Goal: Transaction & Acquisition: Purchase product/service

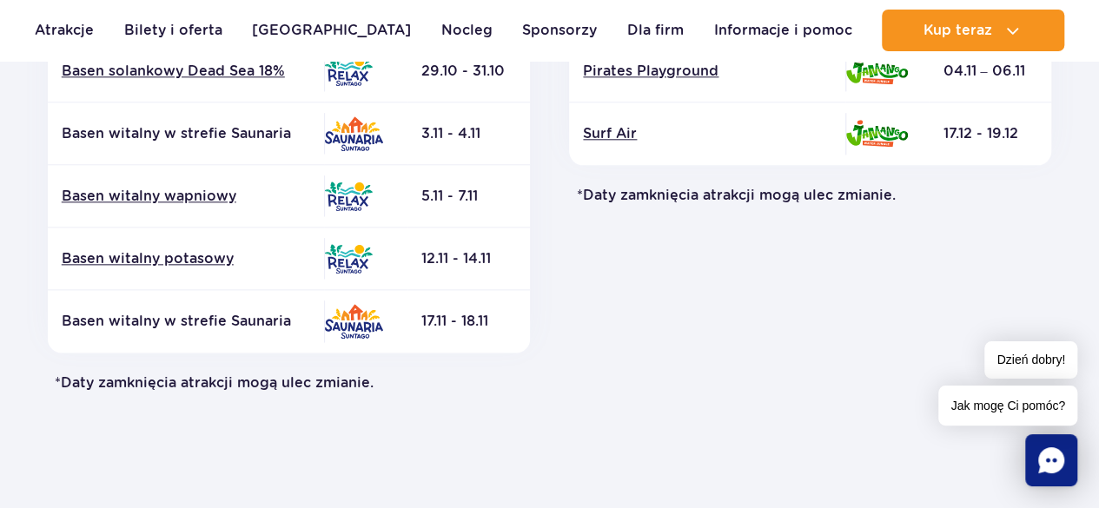
scroll to position [782, 0]
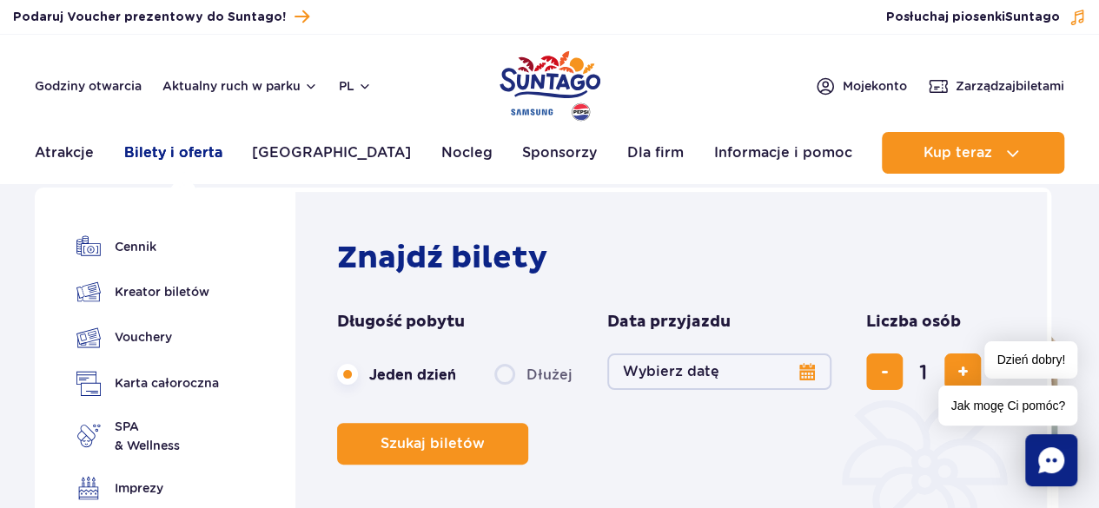
click at [183, 162] on link "Bilety i oferta" at bounding box center [173, 153] width 98 height 42
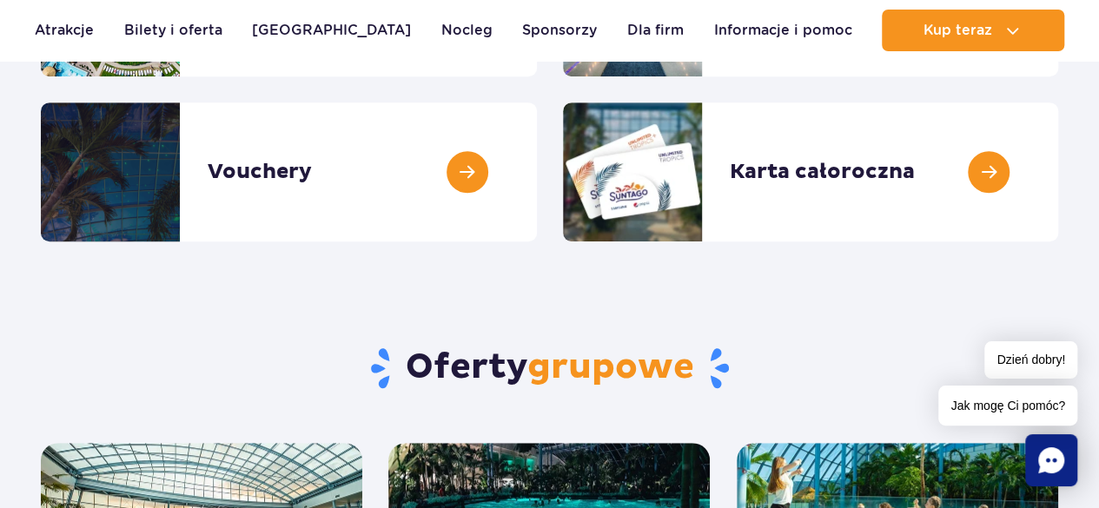
scroll to position [174, 0]
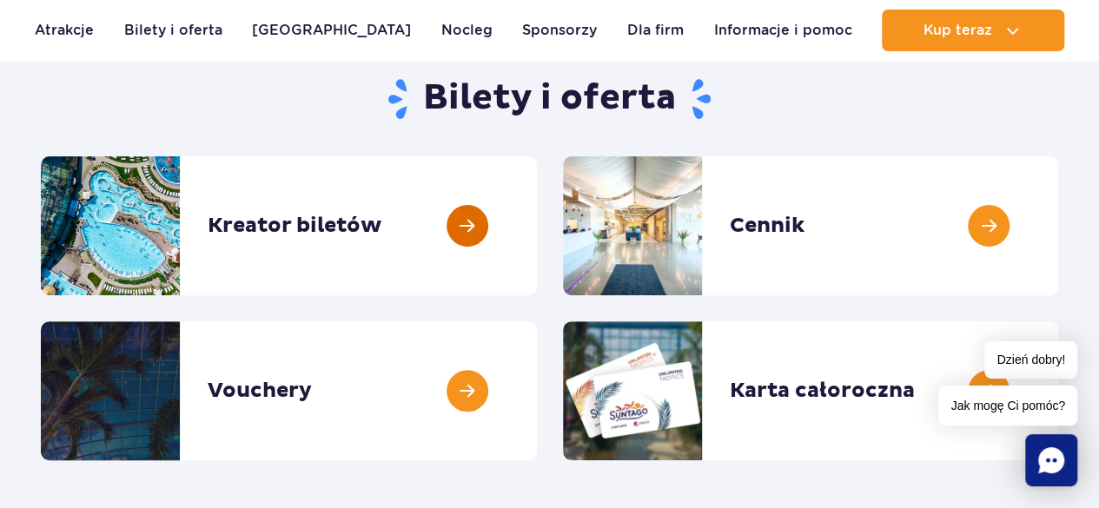
click at [537, 225] on link at bounding box center [537, 225] width 0 height 139
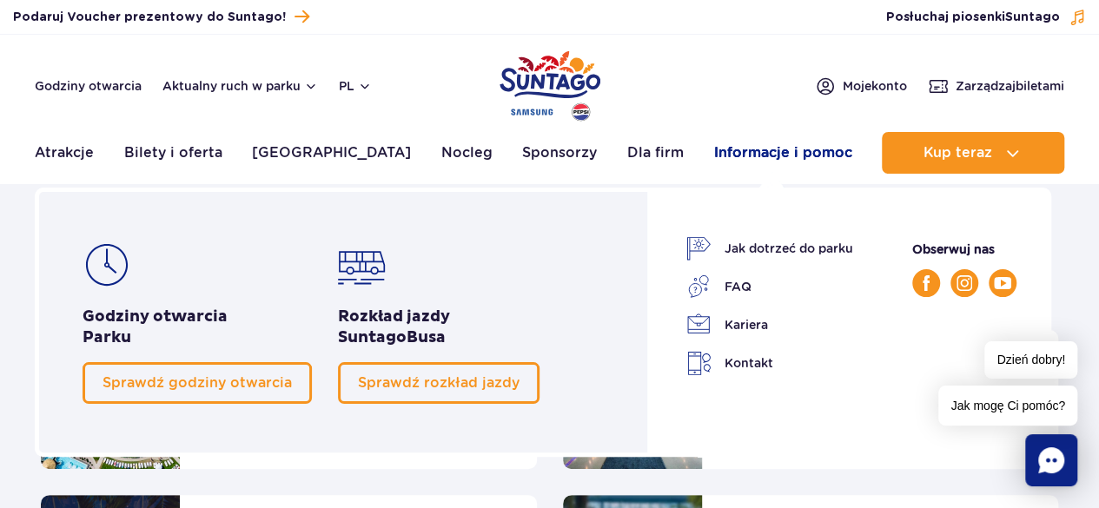
click at [739, 152] on link "Informacje i pomoc" at bounding box center [782, 153] width 138 height 42
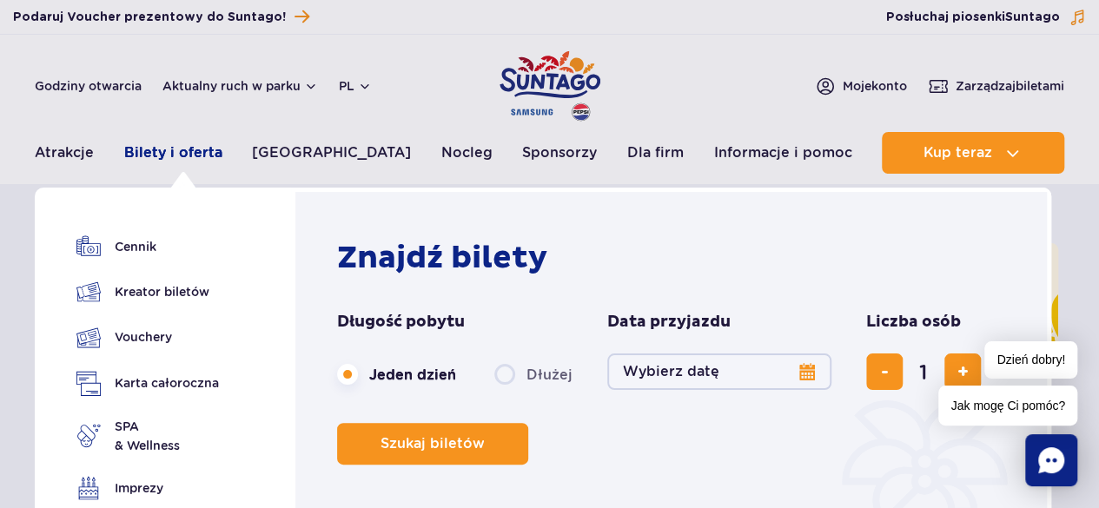
click at [151, 152] on link "Bilety i oferta" at bounding box center [173, 153] width 98 height 42
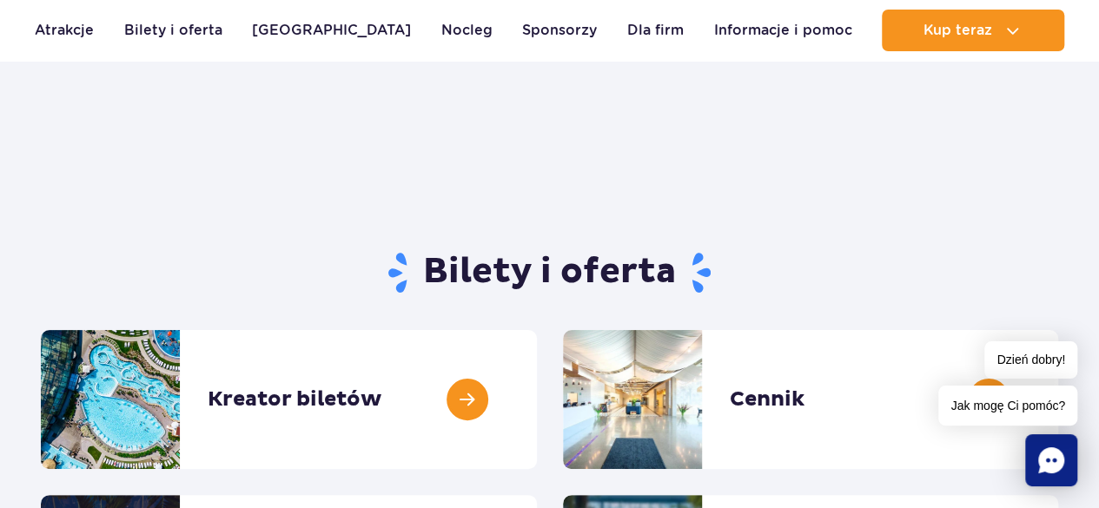
scroll to position [174, 0]
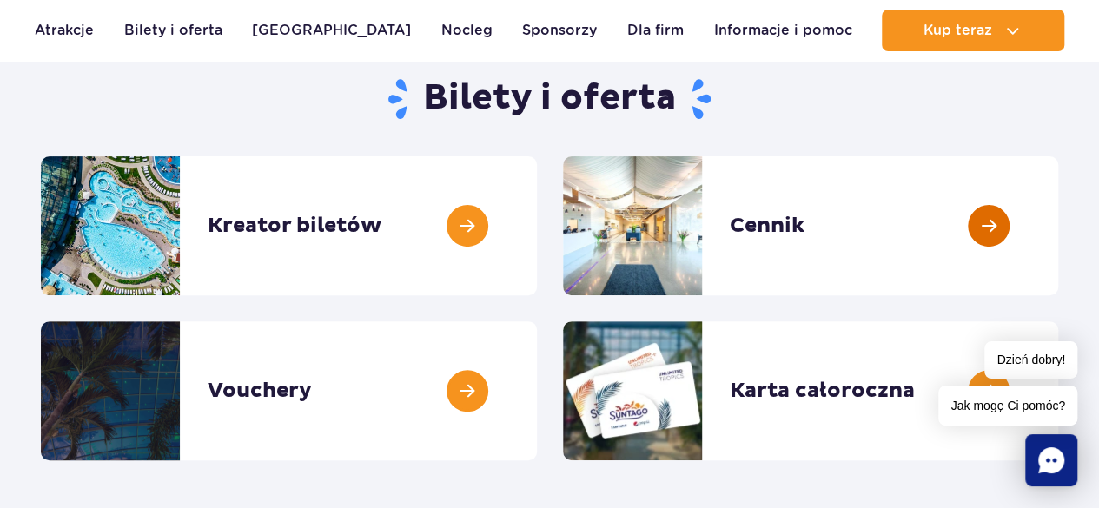
click at [1058, 228] on link at bounding box center [1058, 225] width 0 height 139
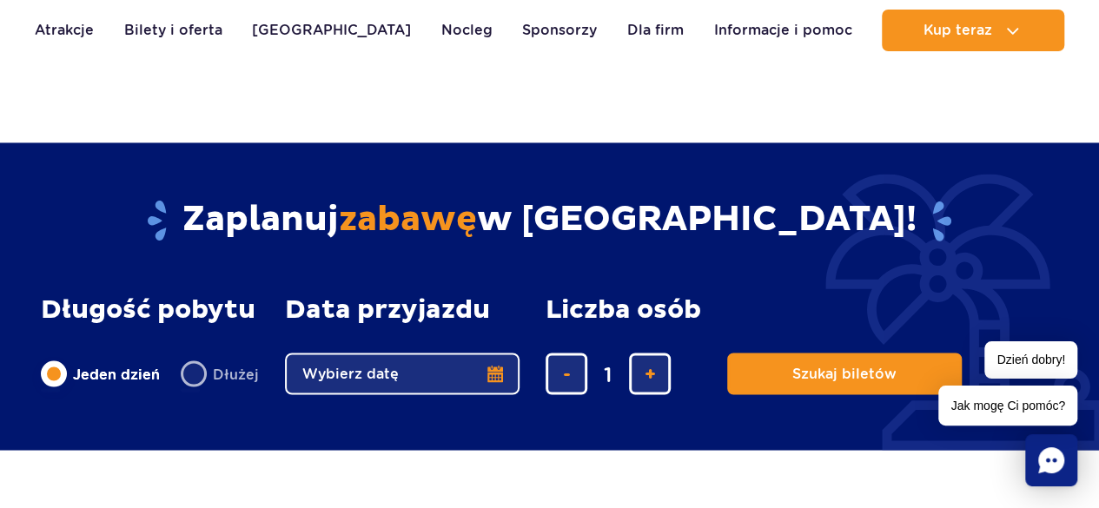
scroll to position [1303, 0]
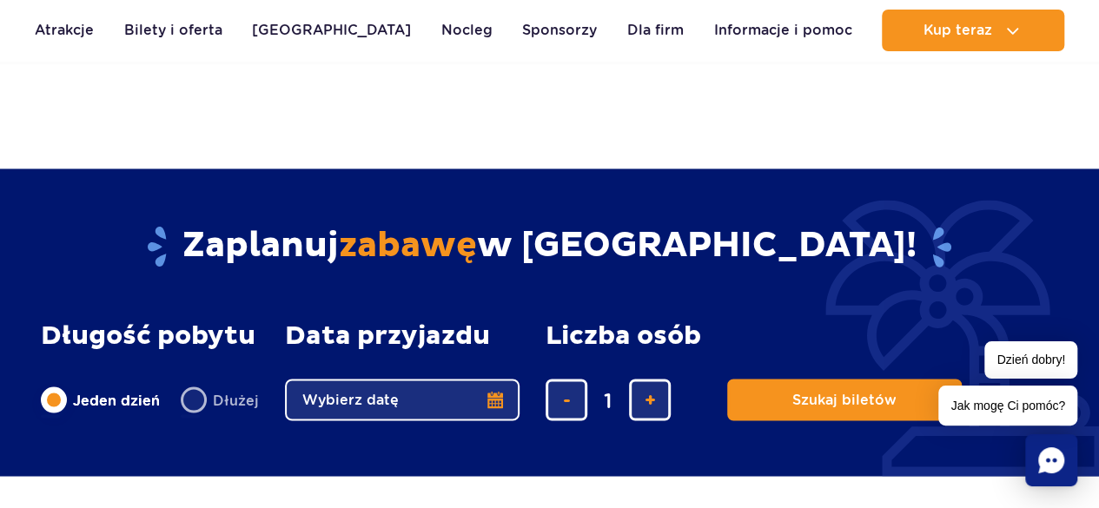
click at [489, 400] on button "Wybierz datę" at bounding box center [402, 400] width 235 height 42
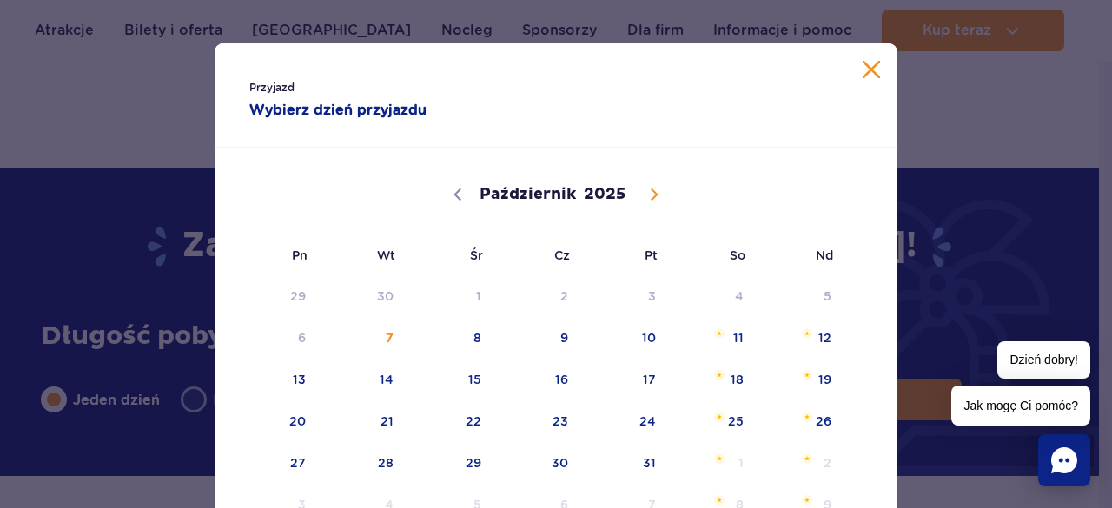
click at [652, 194] on icon at bounding box center [655, 194] width 6 height 11
select select "11"
click at [652, 192] on icon at bounding box center [655, 194] width 6 height 11
type input "2026"
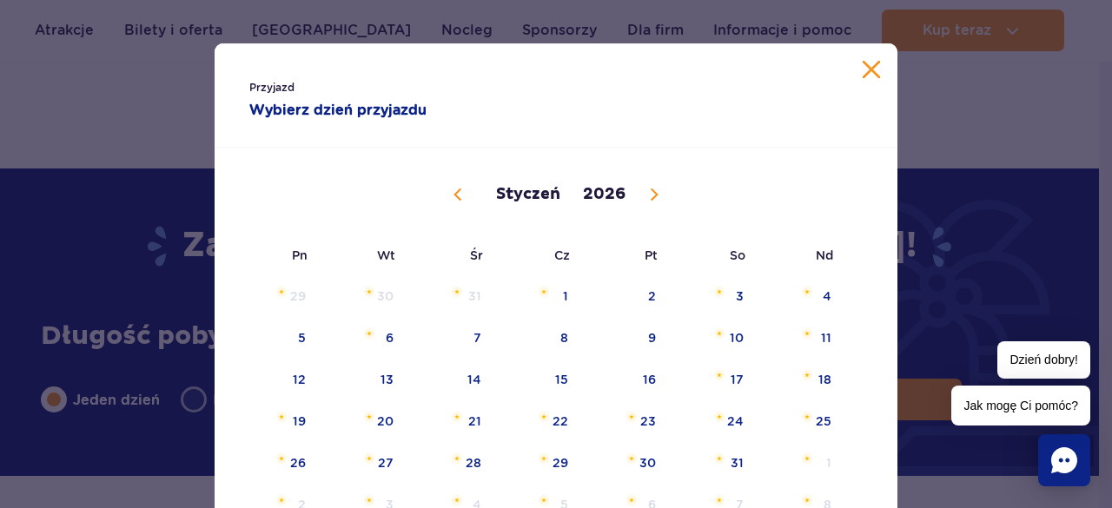
click at [652, 192] on icon at bounding box center [655, 194] width 6 height 11
select select "2"
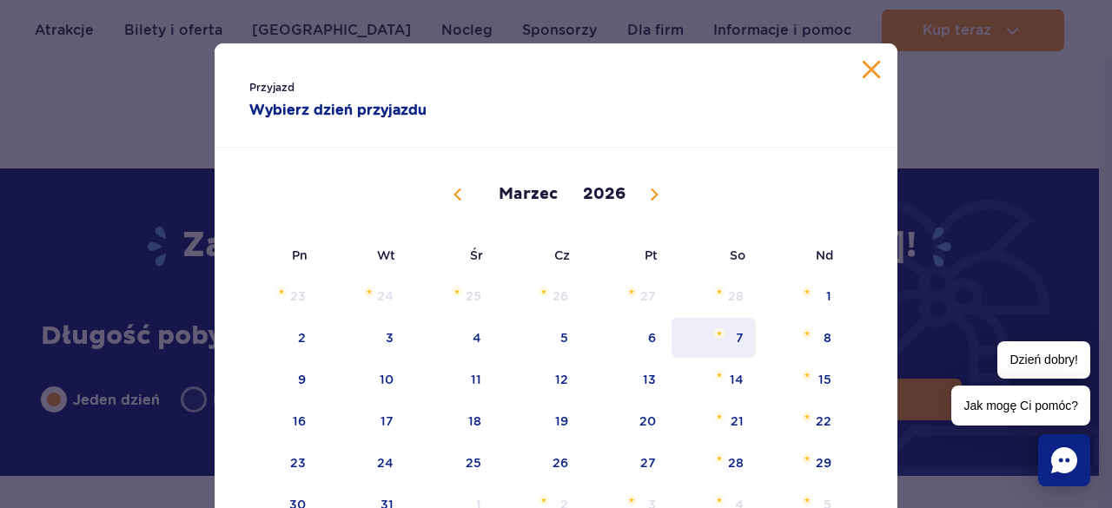
click at [737, 336] on span "7" at bounding box center [714, 338] width 88 height 40
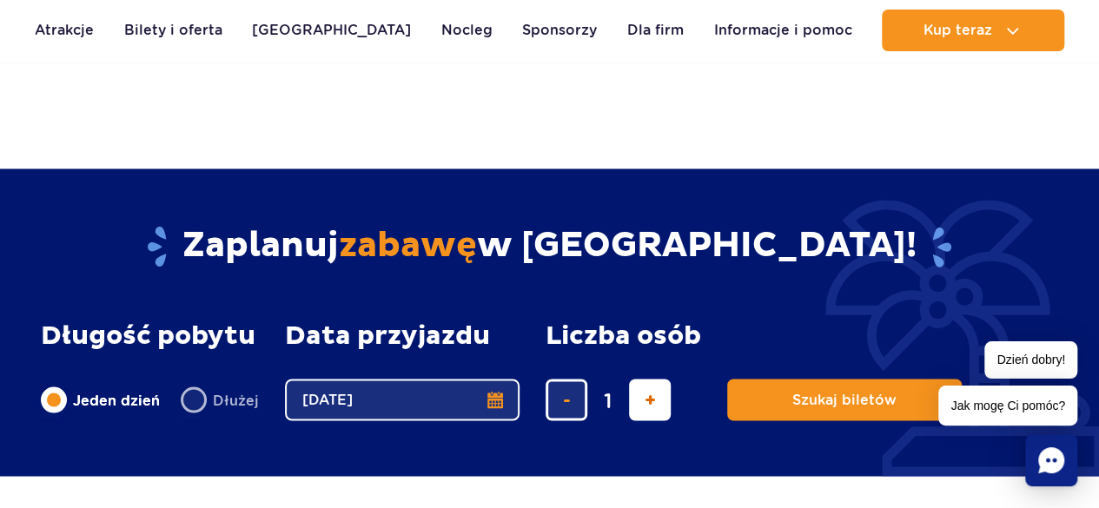
click at [654, 401] on button "dodaj bilet" at bounding box center [650, 400] width 42 height 42
type input "2"
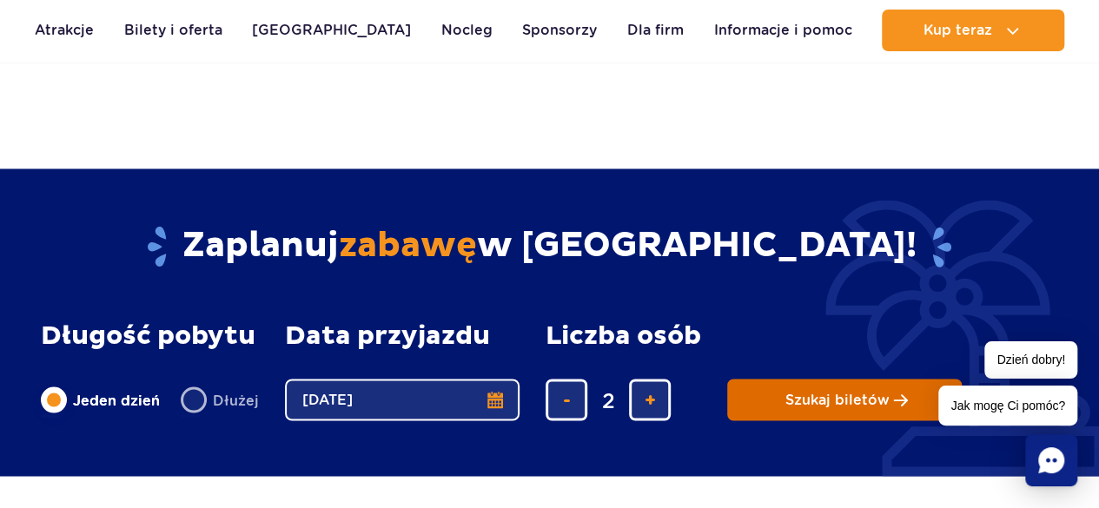
click at [848, 397] on span "Szukaj biletów" at bounding box center [838, 400] width 104 height 16
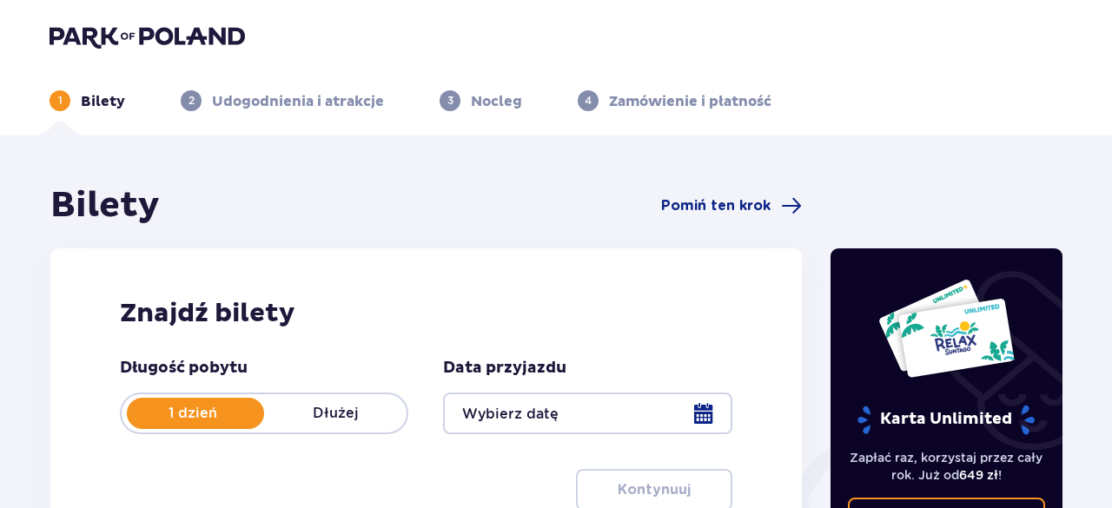
type input "[DATE]"
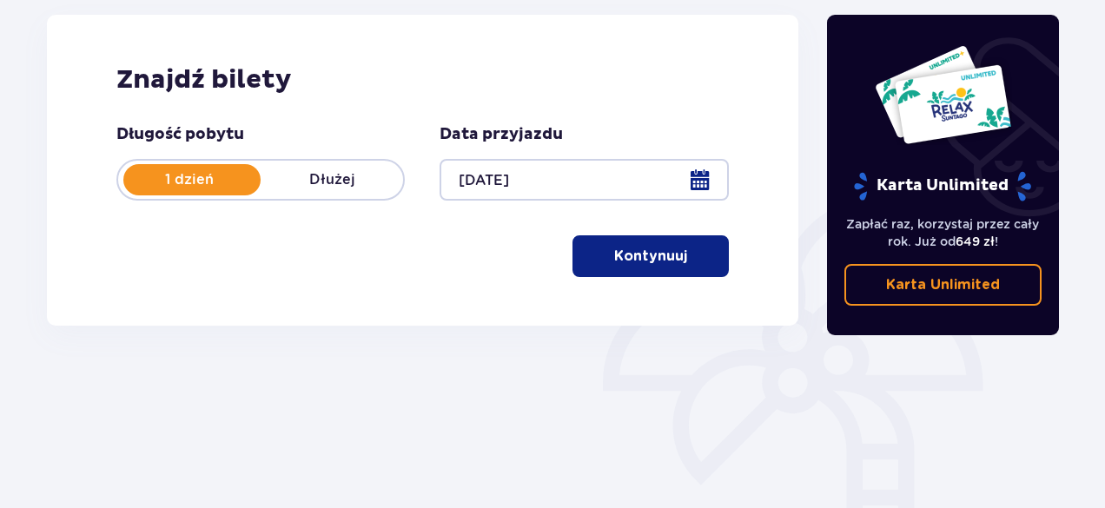
scroll to position [261, 0]
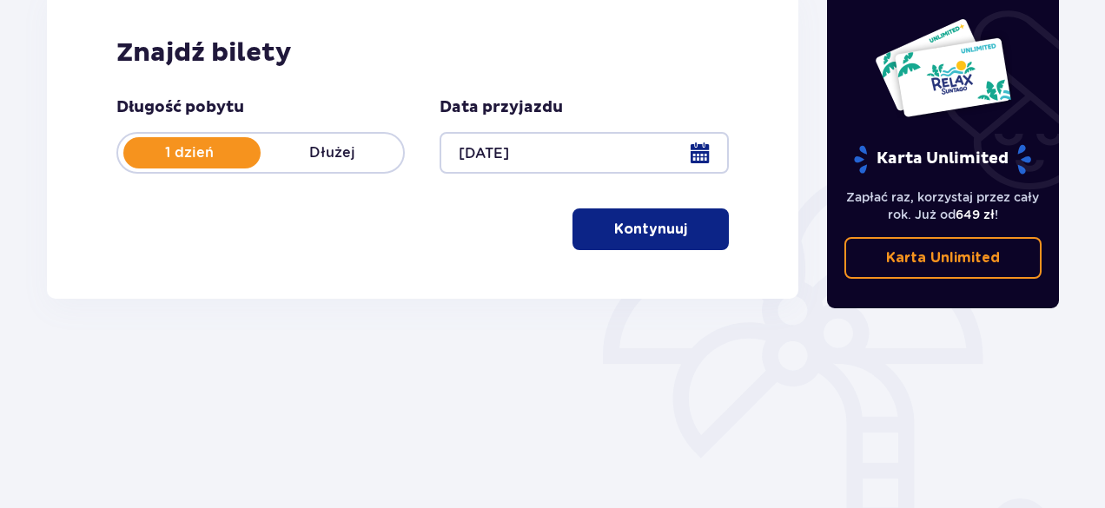
click at [667, 237] on p "Kontynuuj" at bounding box center [650, 229] width 73 height 19
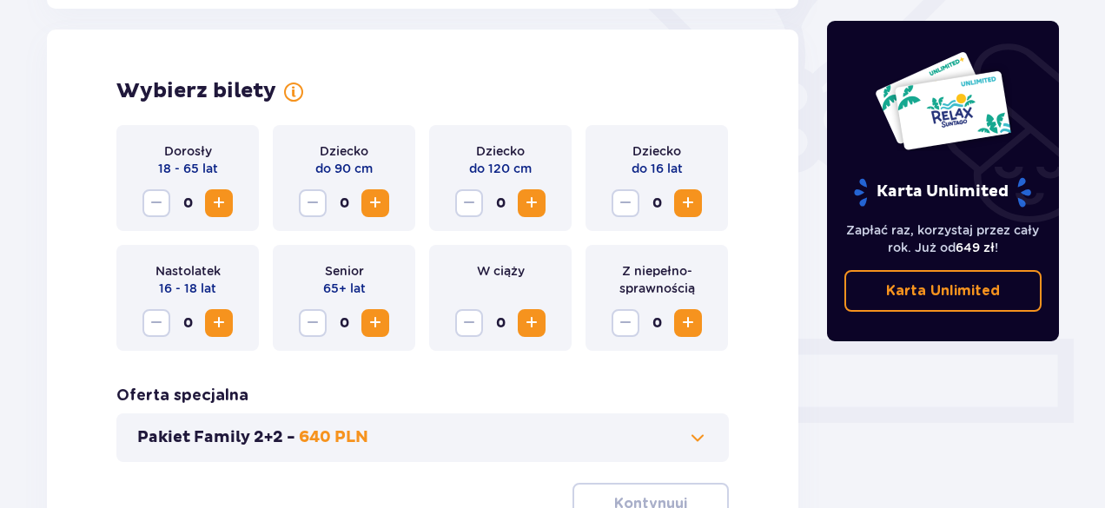
scroll to position [483, 0]
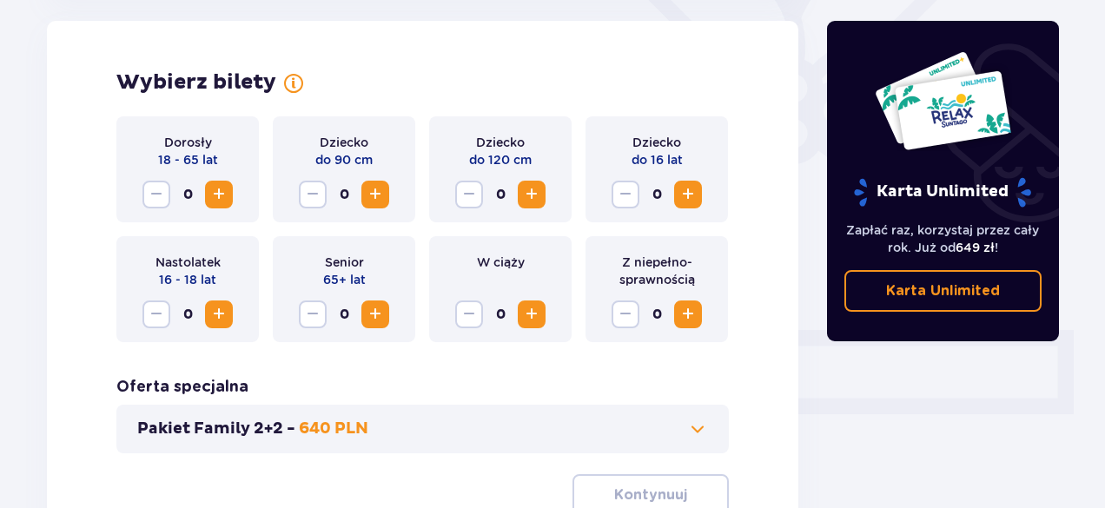
click at [217, 196] on span "Zwiększ" at bounding box center [219, 194] width 21 height 21
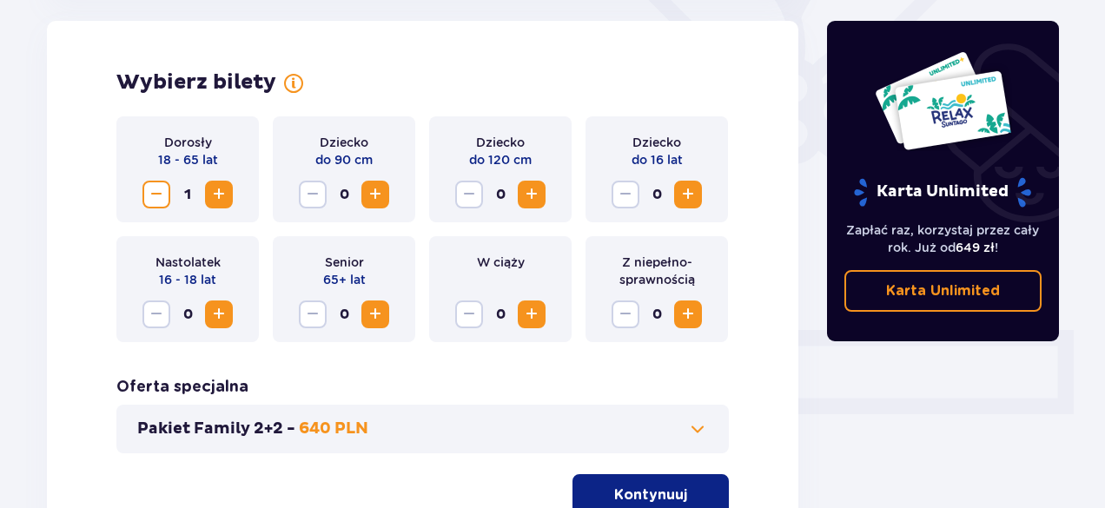
click at [217, 196] on span "Zwiększ" at bounding box center [219, 194] width 21 height 21
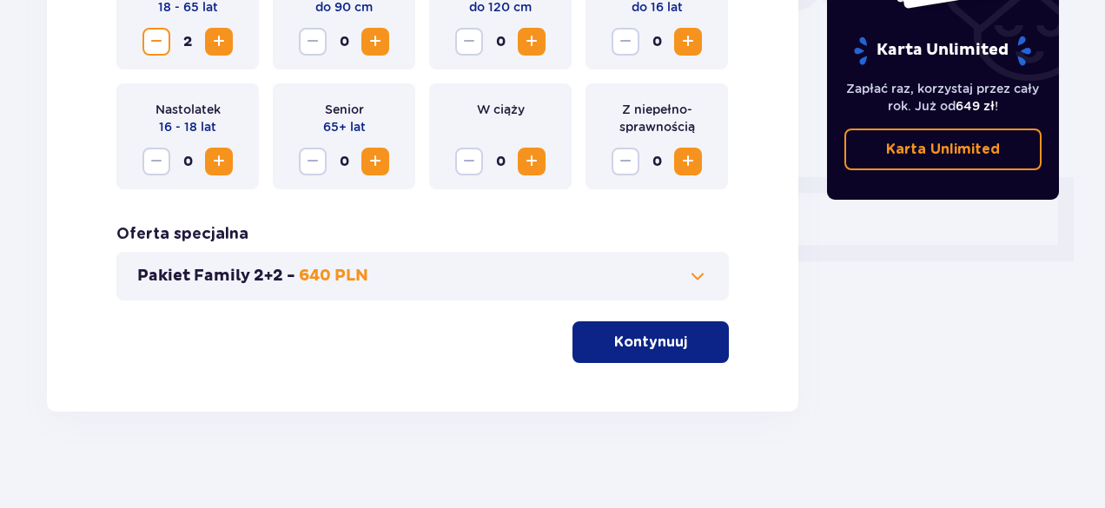
scroll to position [643, 0]
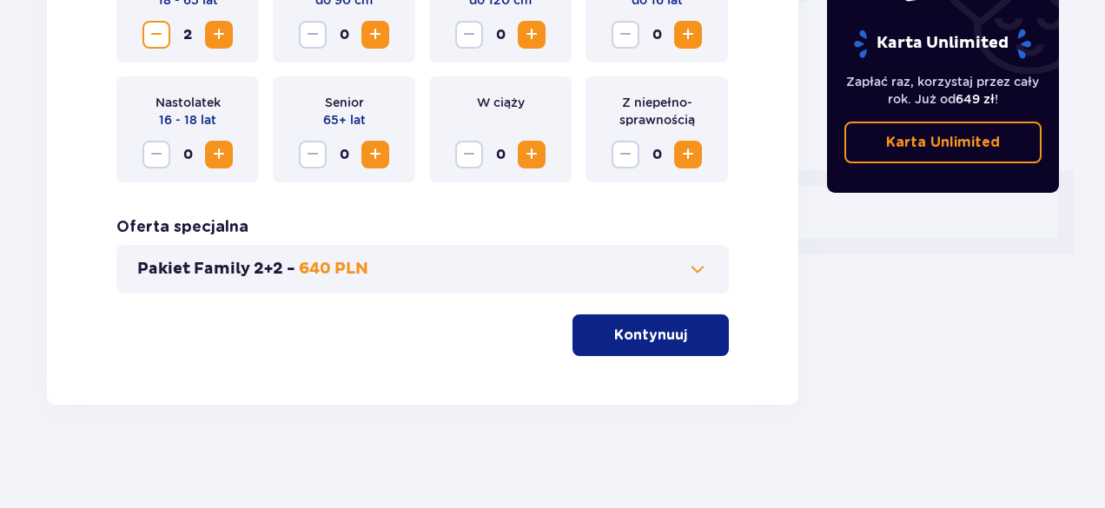
click at [625, 342] on p "Kontynuuj" at bounding box center [650, 335] width 73 height 19
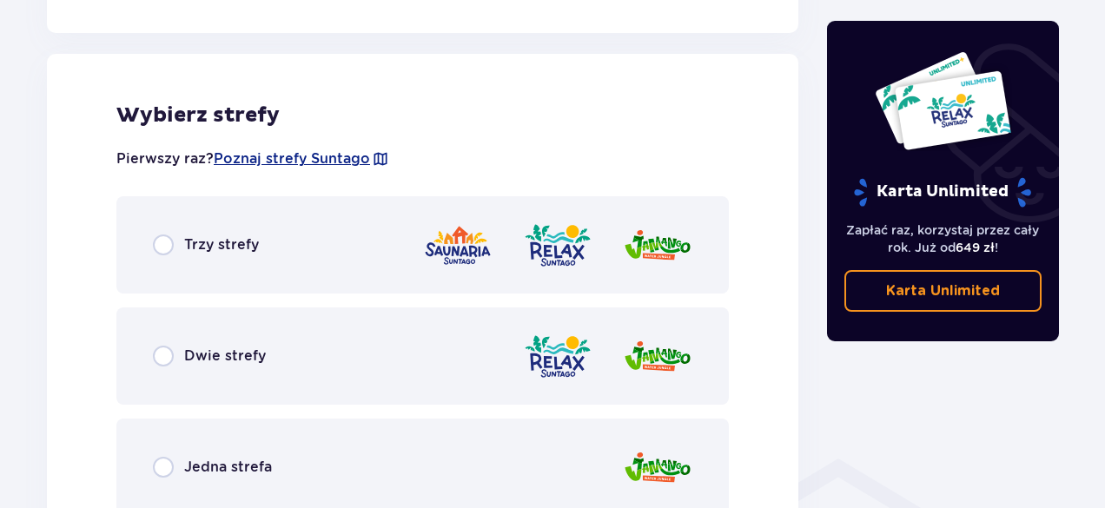
scroll to position [965, 0]
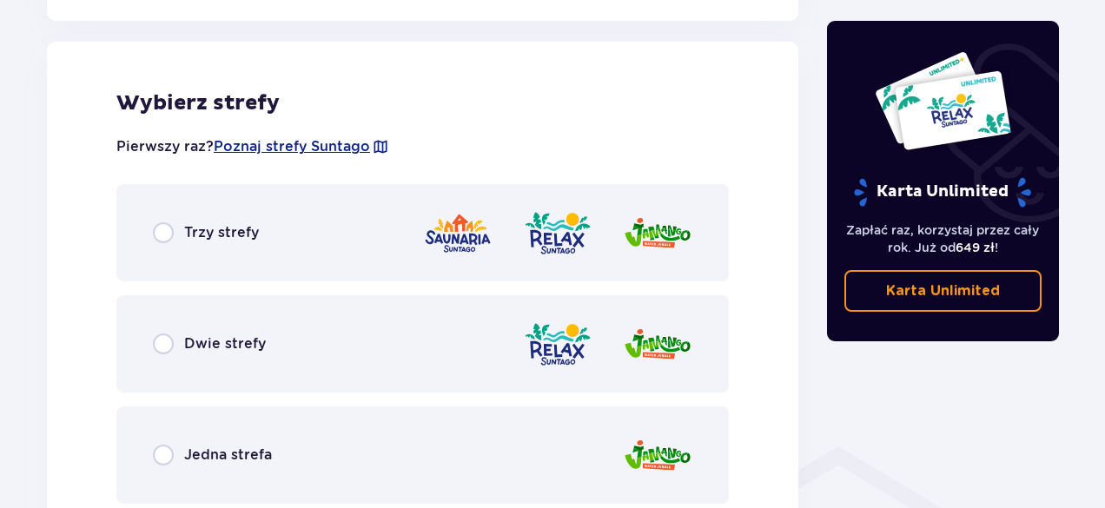
click at [172, 339] on input "radio" at bounding box center [163, 344] width 21 height 21
radio input "true"
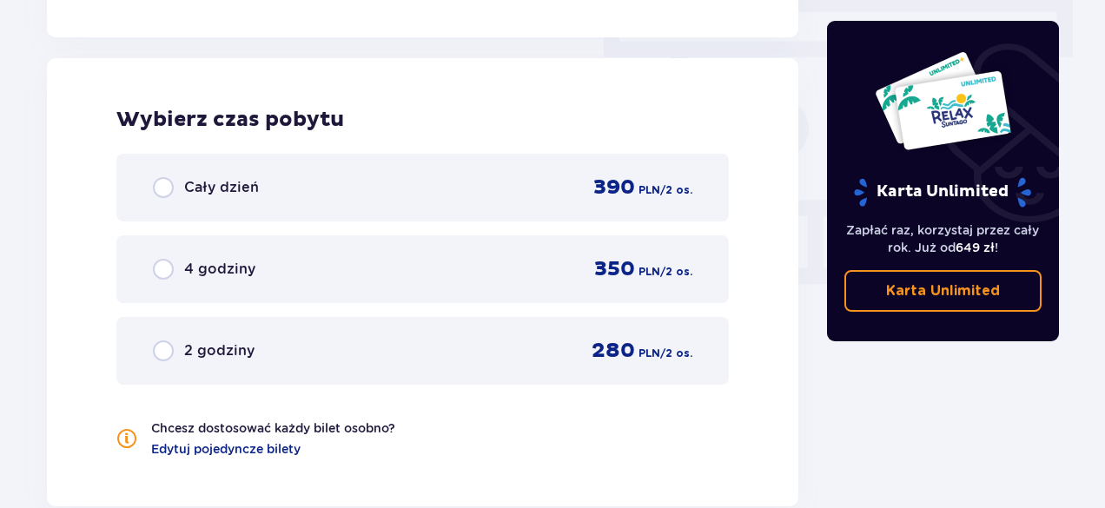
scroll to position [1569, 0]
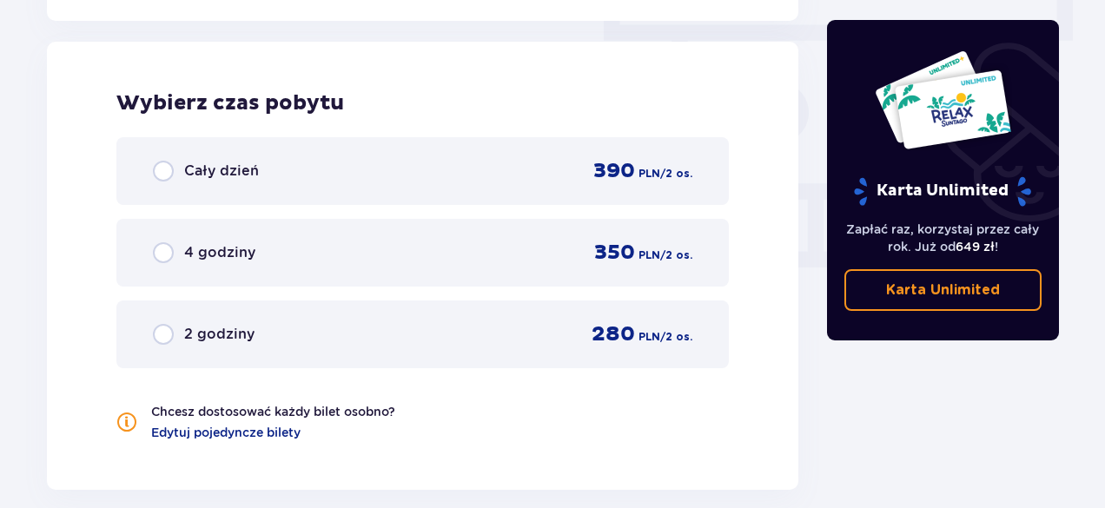
click at [172, 178] on input "radio" at bounding box center [163, 171] width 21 height 21
radio input "true"
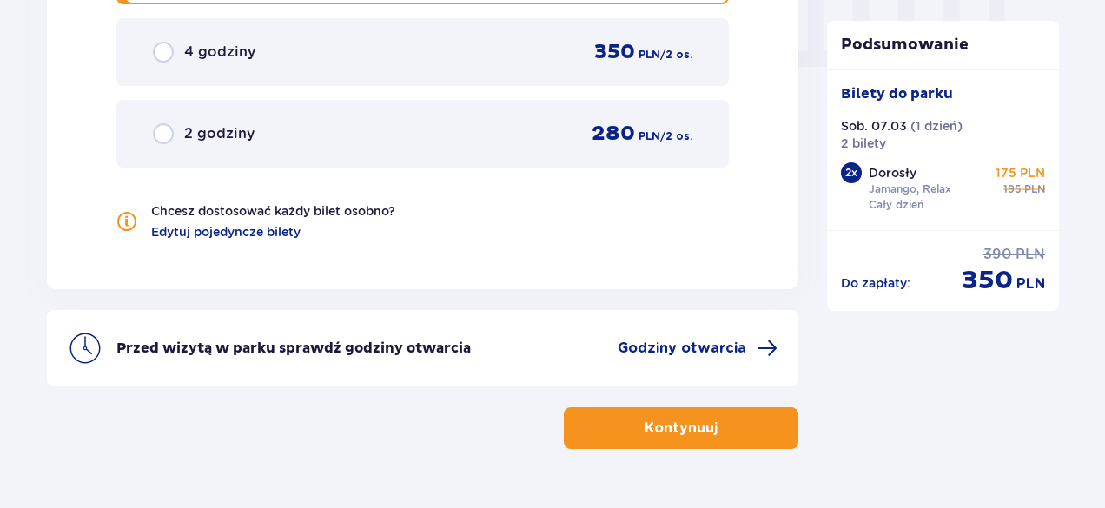
scroll to position [1814, 0]
